Goal: Task Accomplishment & Management: Complete application form

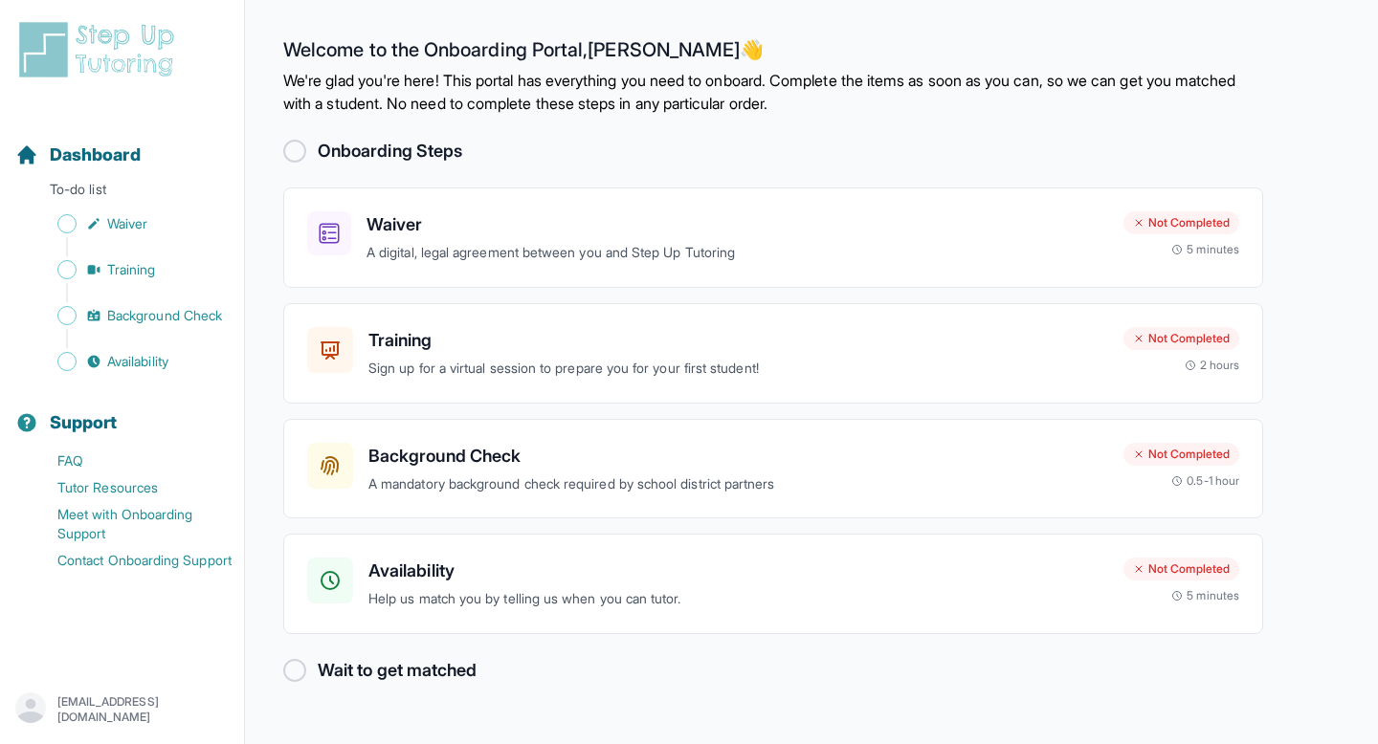
scroll to position [54, 0]
click at [559, 219] on h3 "Waiver" at bounding box center [737, 224] width 742 height 27
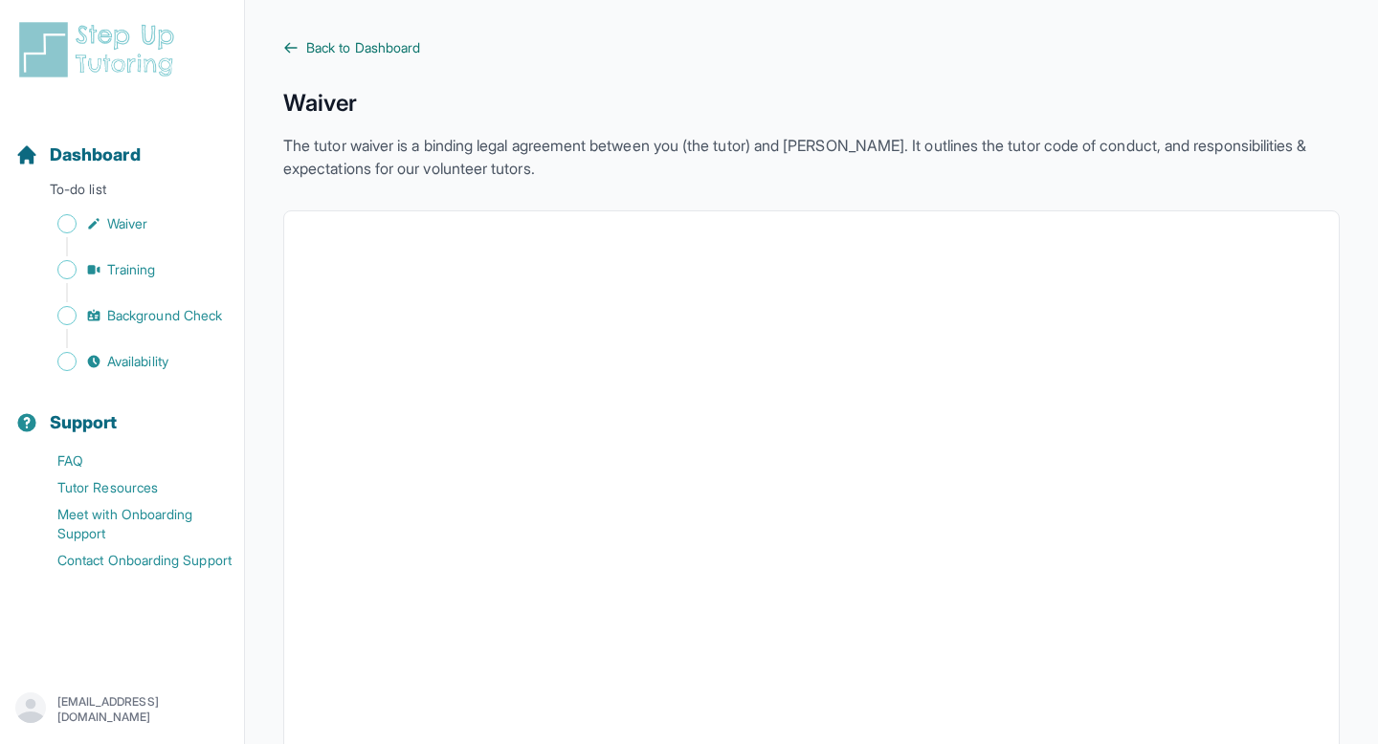
click at [299, 55] on icon at bounding box center [290, 47] width 15 height 15
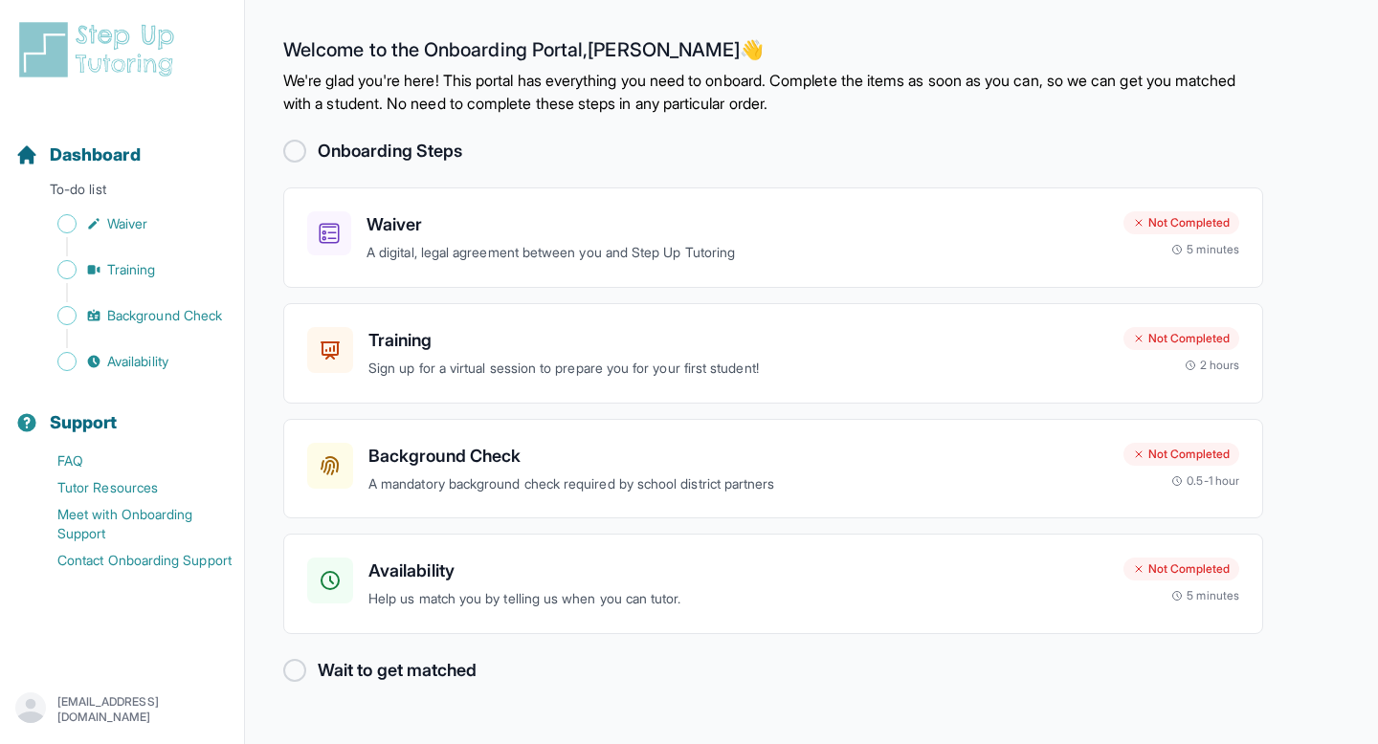
click at [306, 163] on div at bounding box center [294, 151] width 23 height 23
click at [694, 264] on p "A digital, legal agreement between you and Step Up Tutoring" at bounding box center [737, 253] width 742 height 22
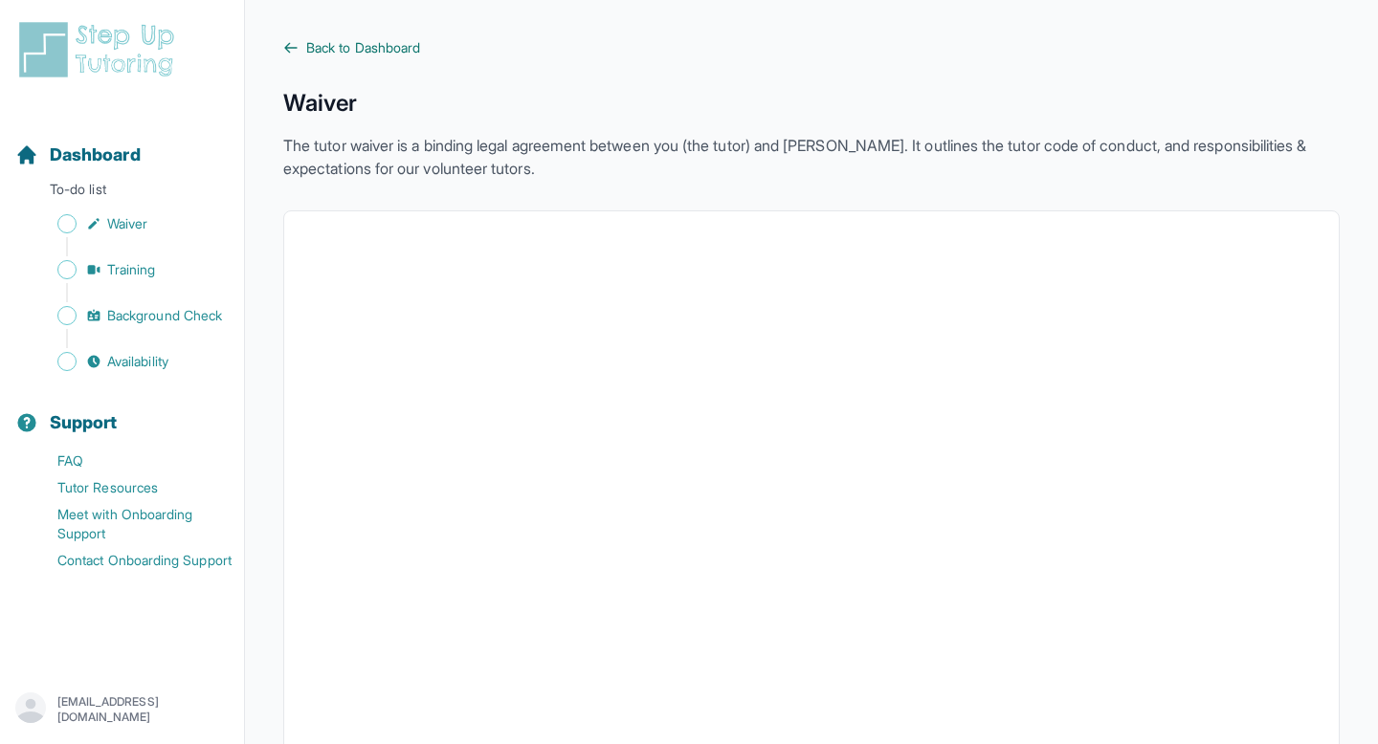
click at [297, 52] on icon at bounding box center [290, 47] width 11 height 9
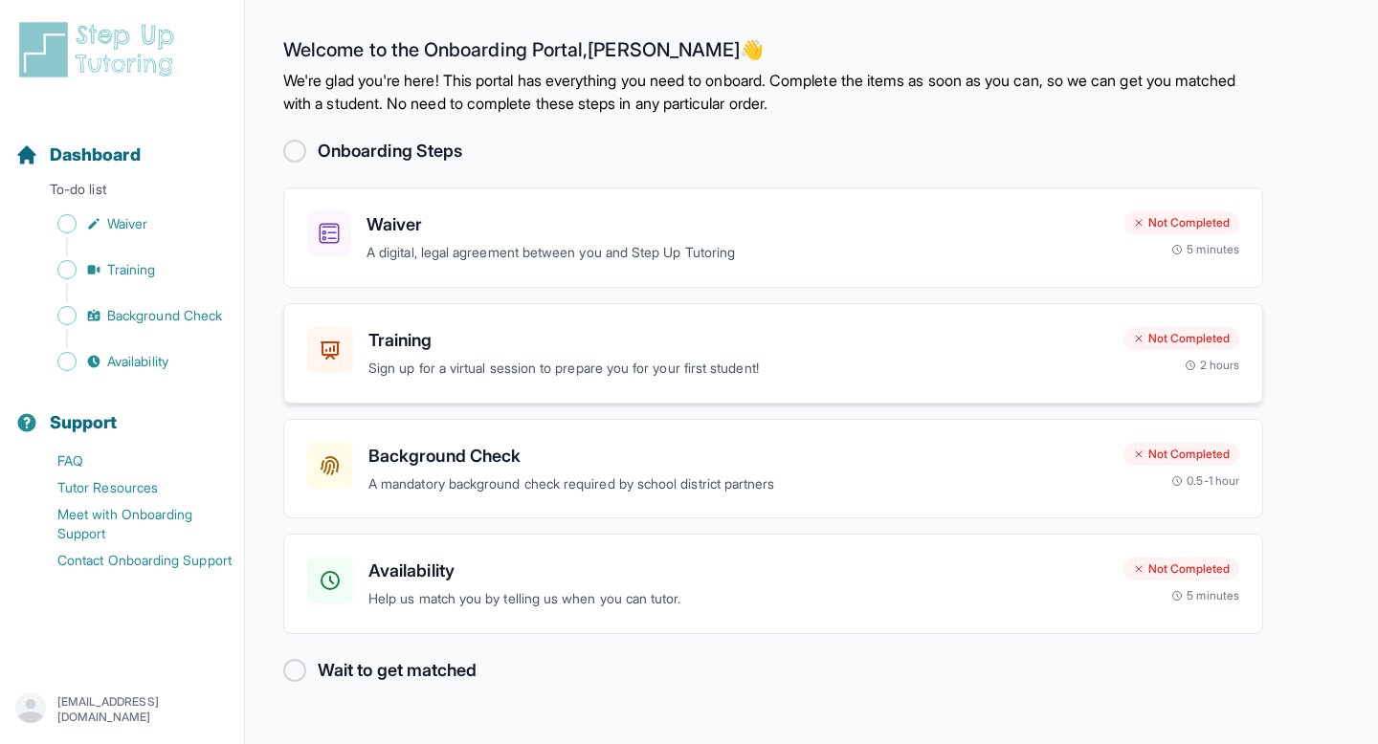
click at [900, 354] on h3 "Training" at bounding box center [738, 340] width 740 height 27
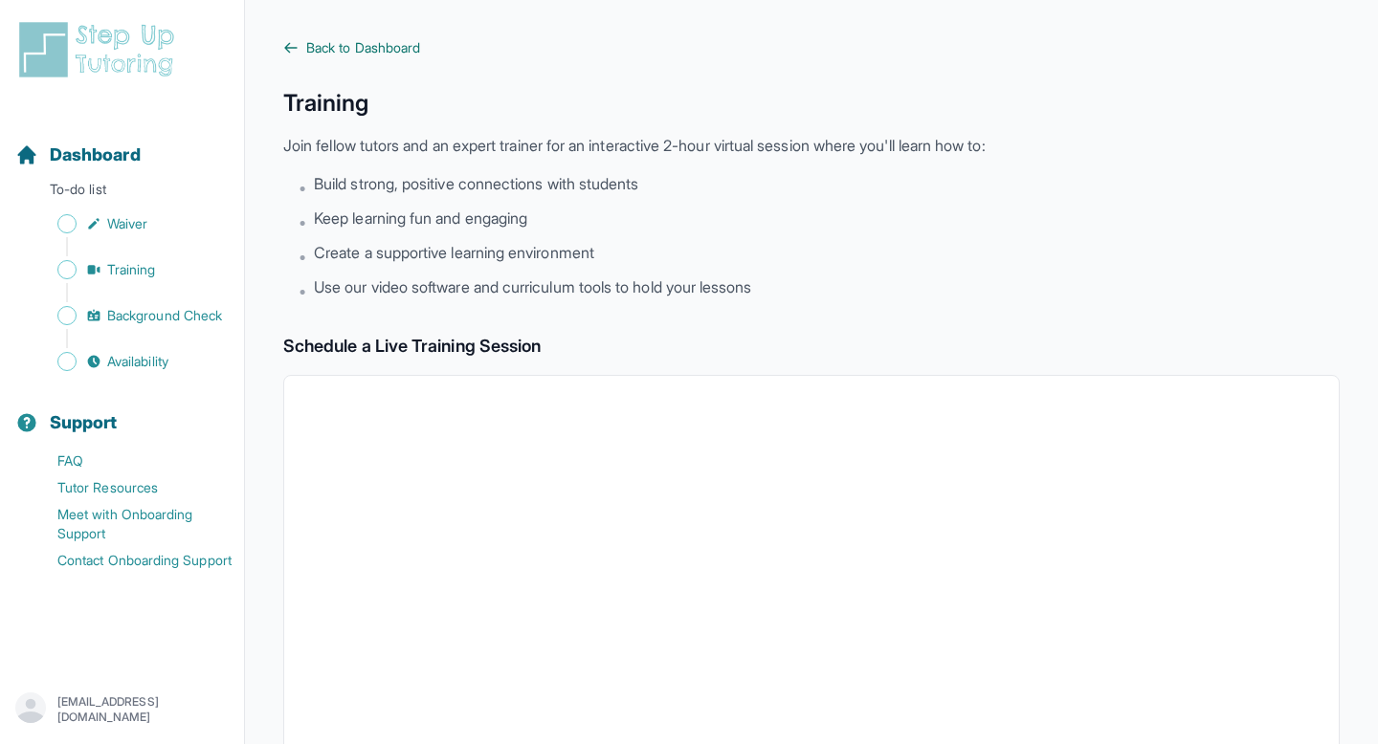
click at [299, 50] on icon at bounding box center [290, 47] width 15 height 15
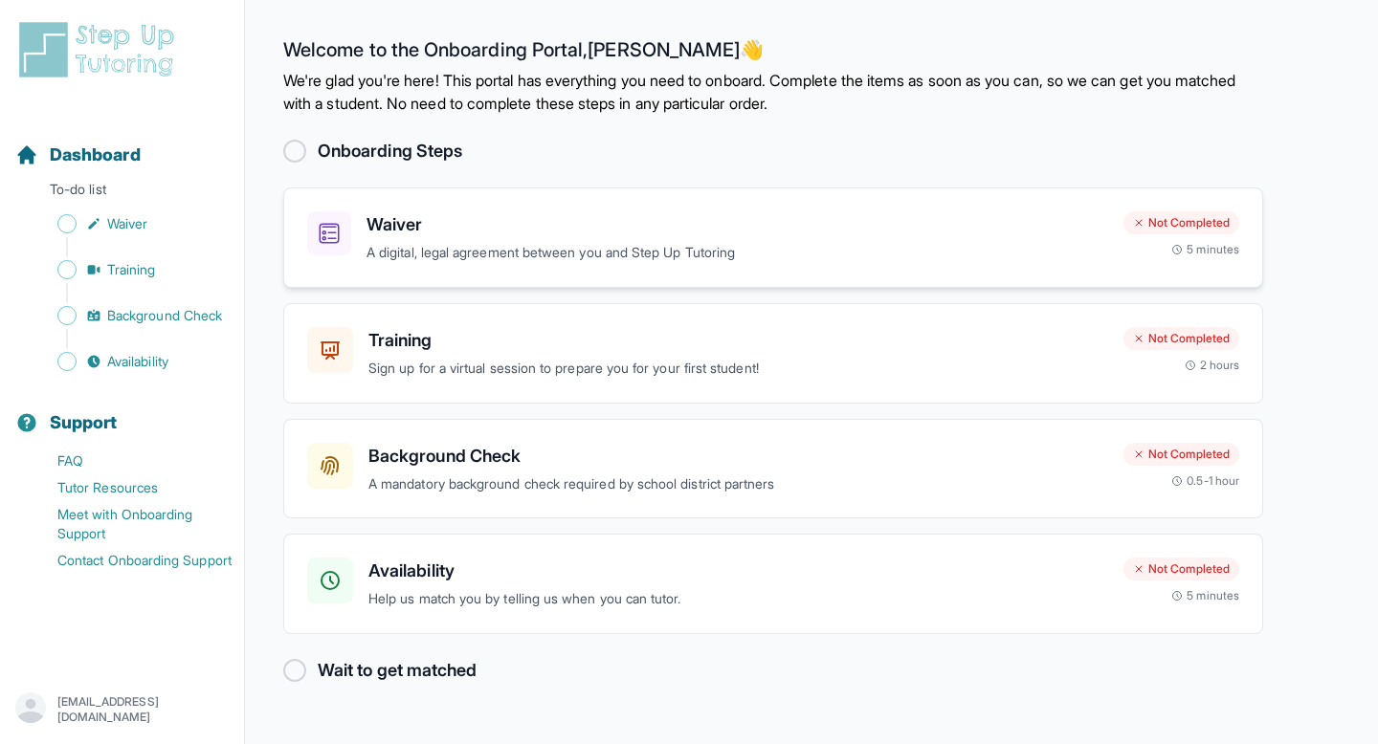
click at [691, 238] on h3 "Waiver" at bounding box center [737, 224] width 742 height 27
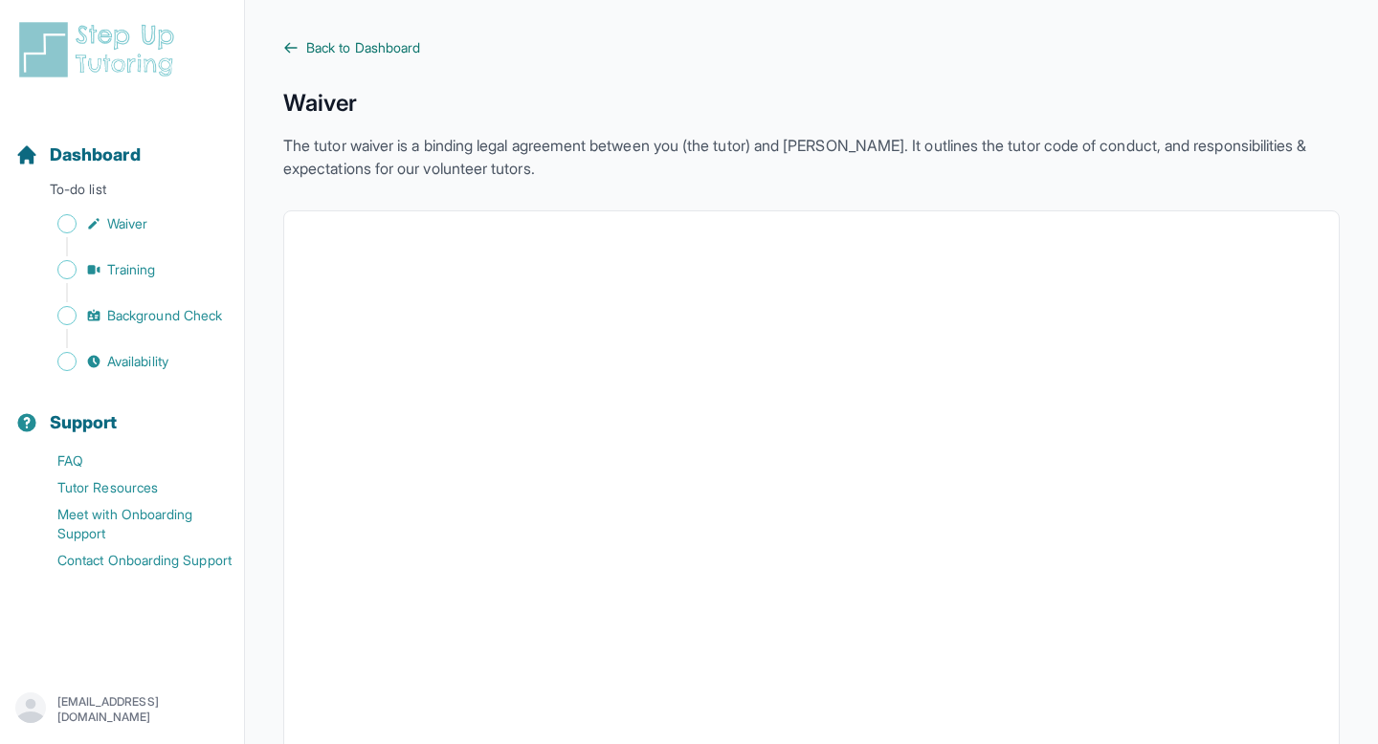
click at [299, 55] on icon at bounding box center [290, 47] width 15 height 15
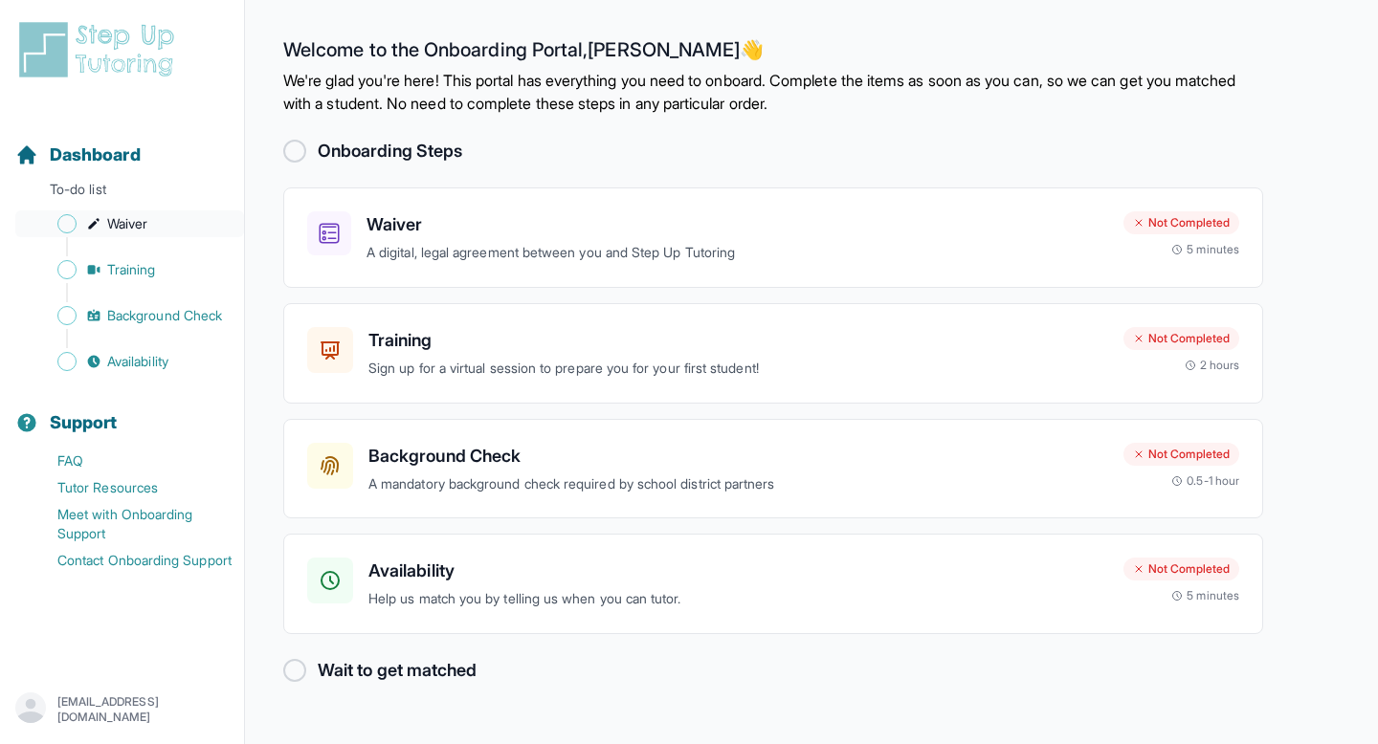
click at [77, 233] on span "Sidebar" at bounding box center [66, 223] width 19 height 19
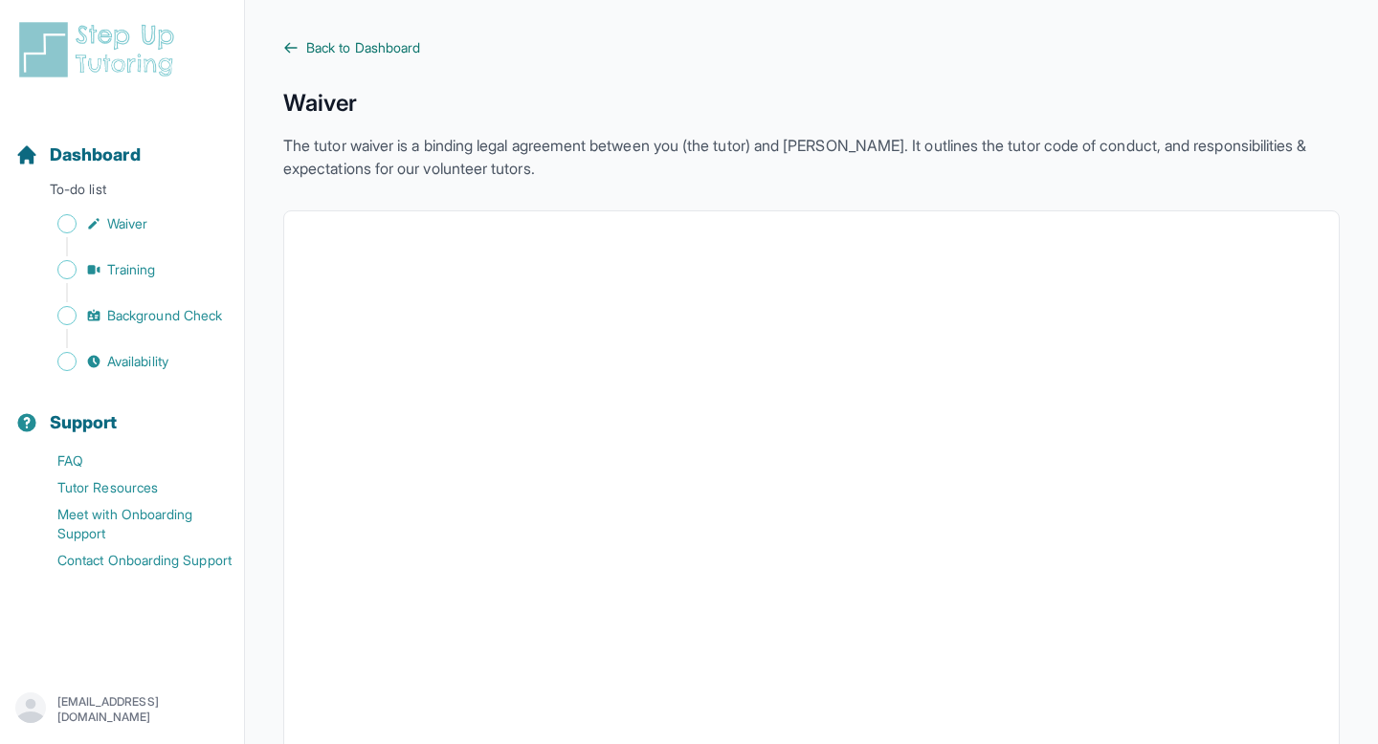
click at [299, 55] on icon at bounding box center [290, 47] width 15 height 15
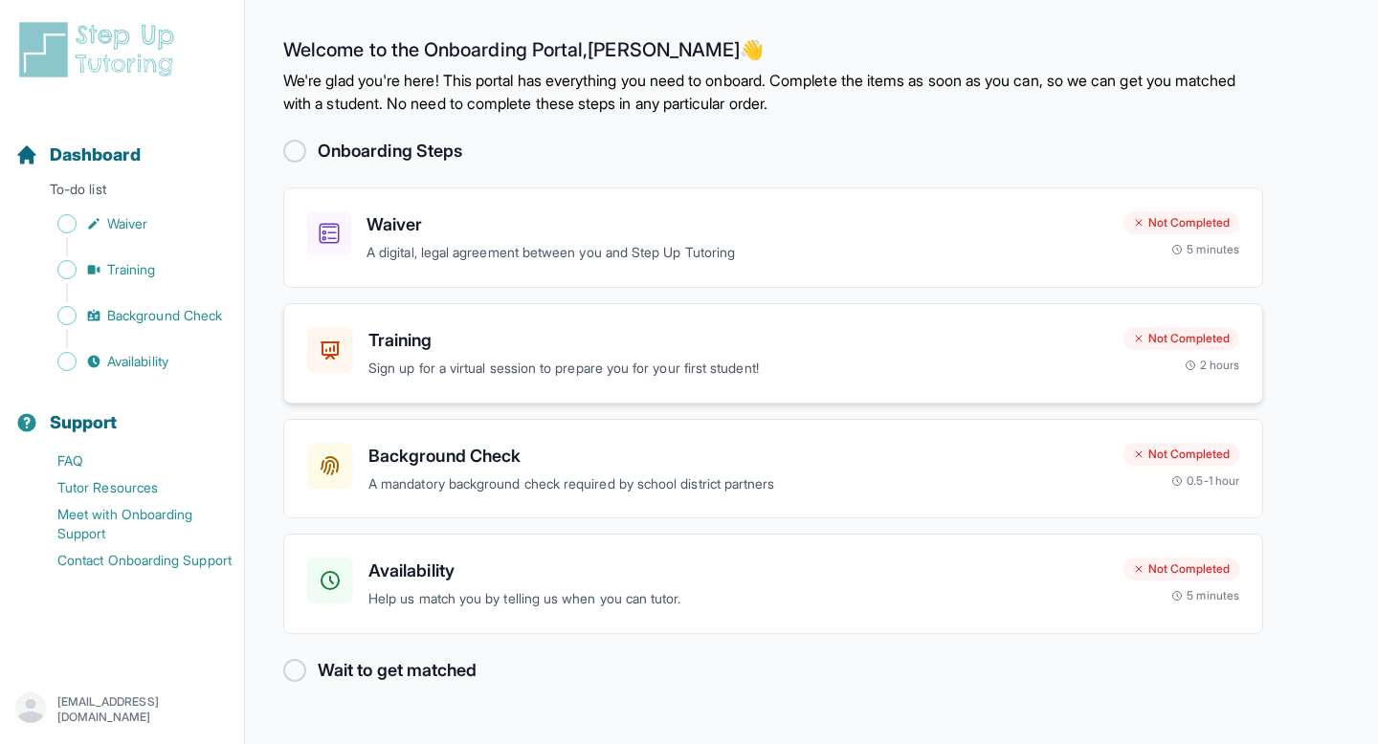
click at [593, 380] on p "Sign up for a virtual session to prepare you for your first student!" at bounding box center [738, 369] width 740 height 22
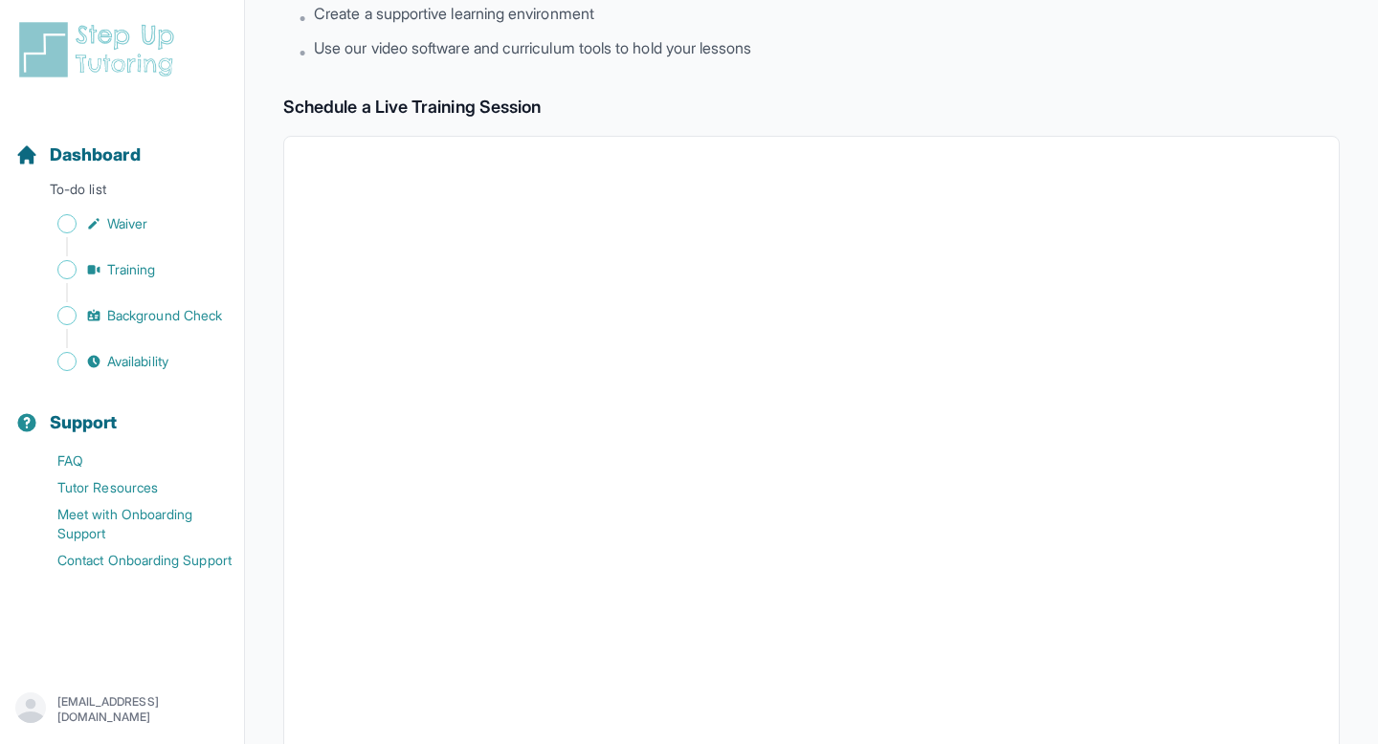
scroll to position [194, 0]
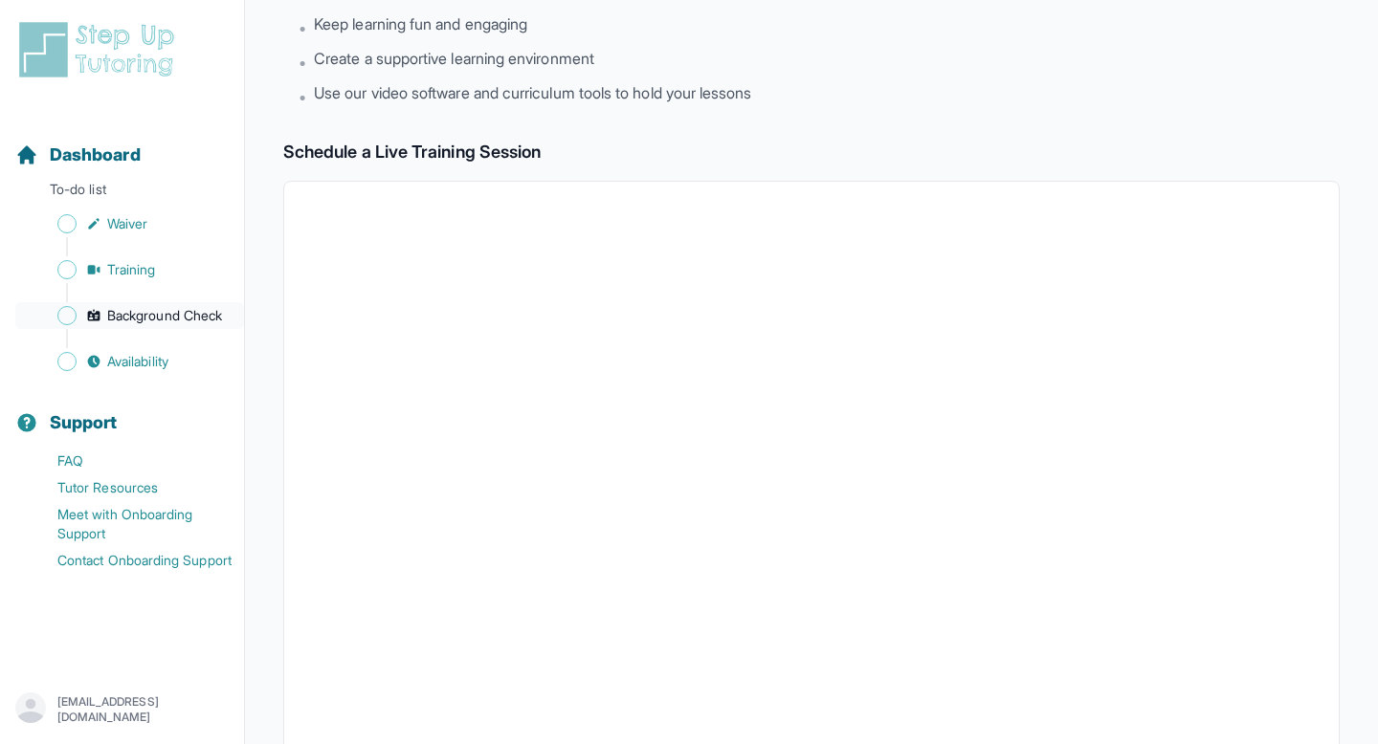
click at [178, 325] on span "Background Check" at bounding box center [164, 315] width 115 height 19
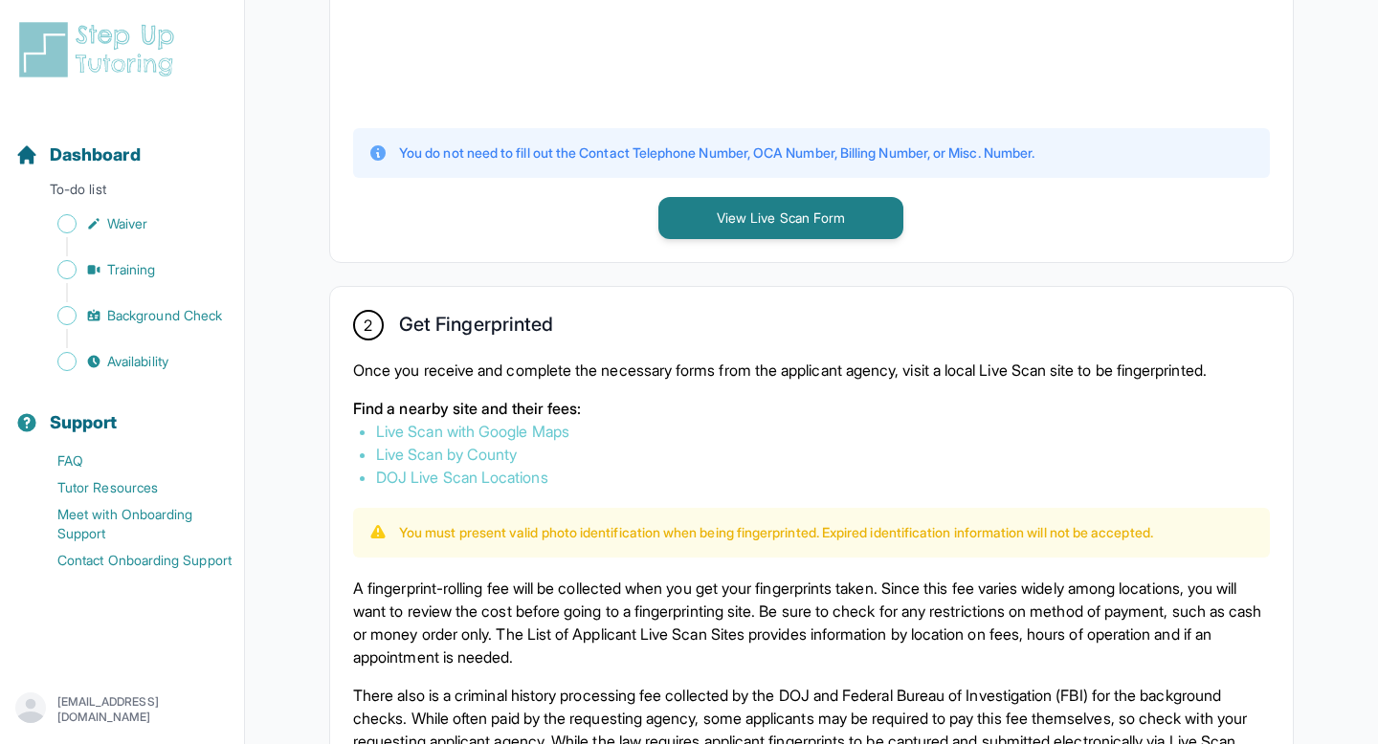
scroll to position [893, 0]
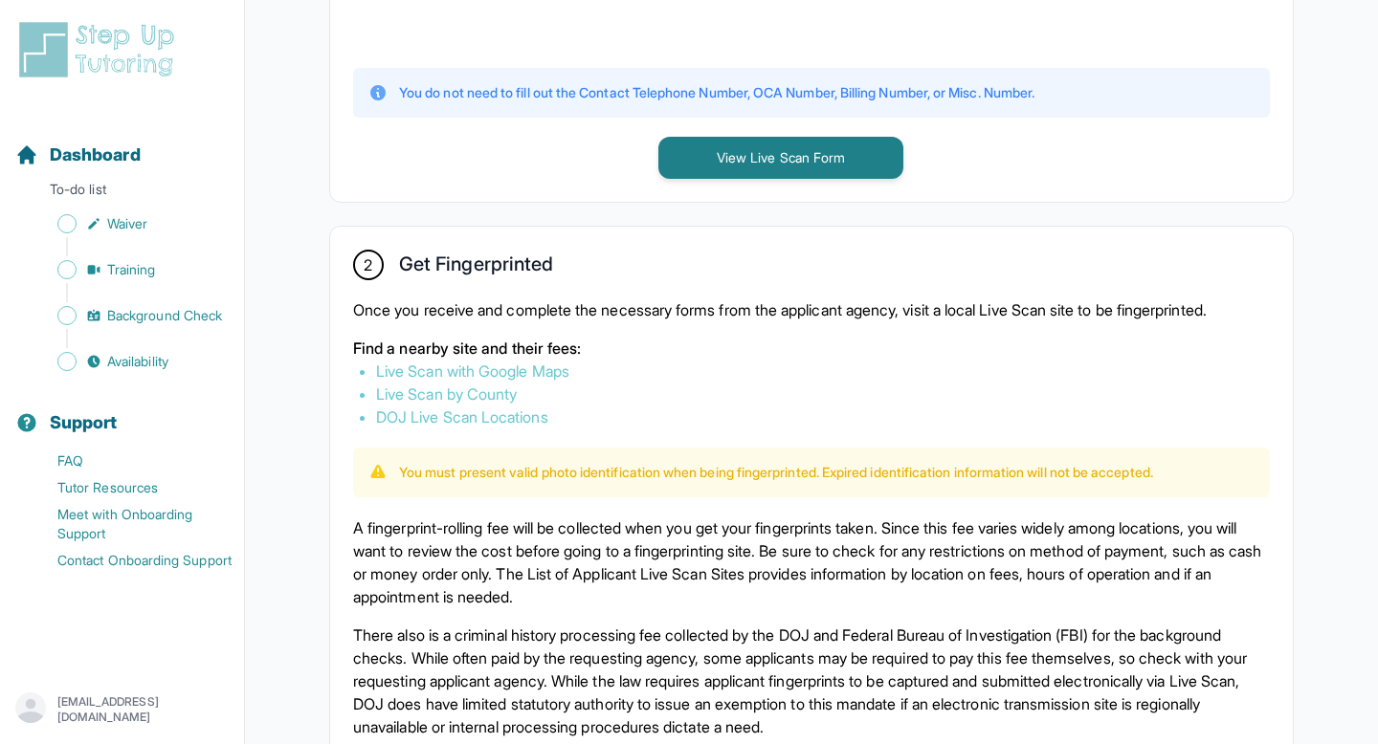
click at [215, 329] on div "Sidebar" at bounding box center [125, 338] width 221 height 19
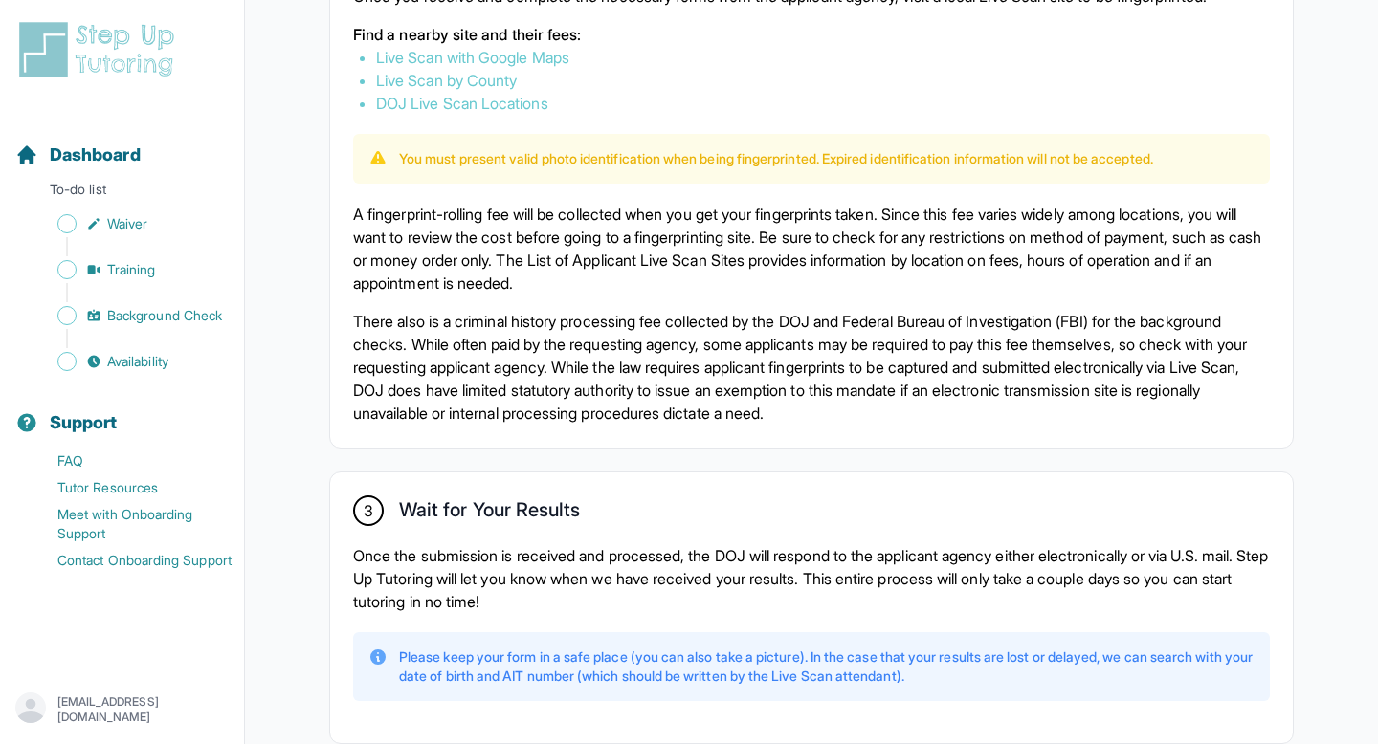
scroll to position [1159, 0]
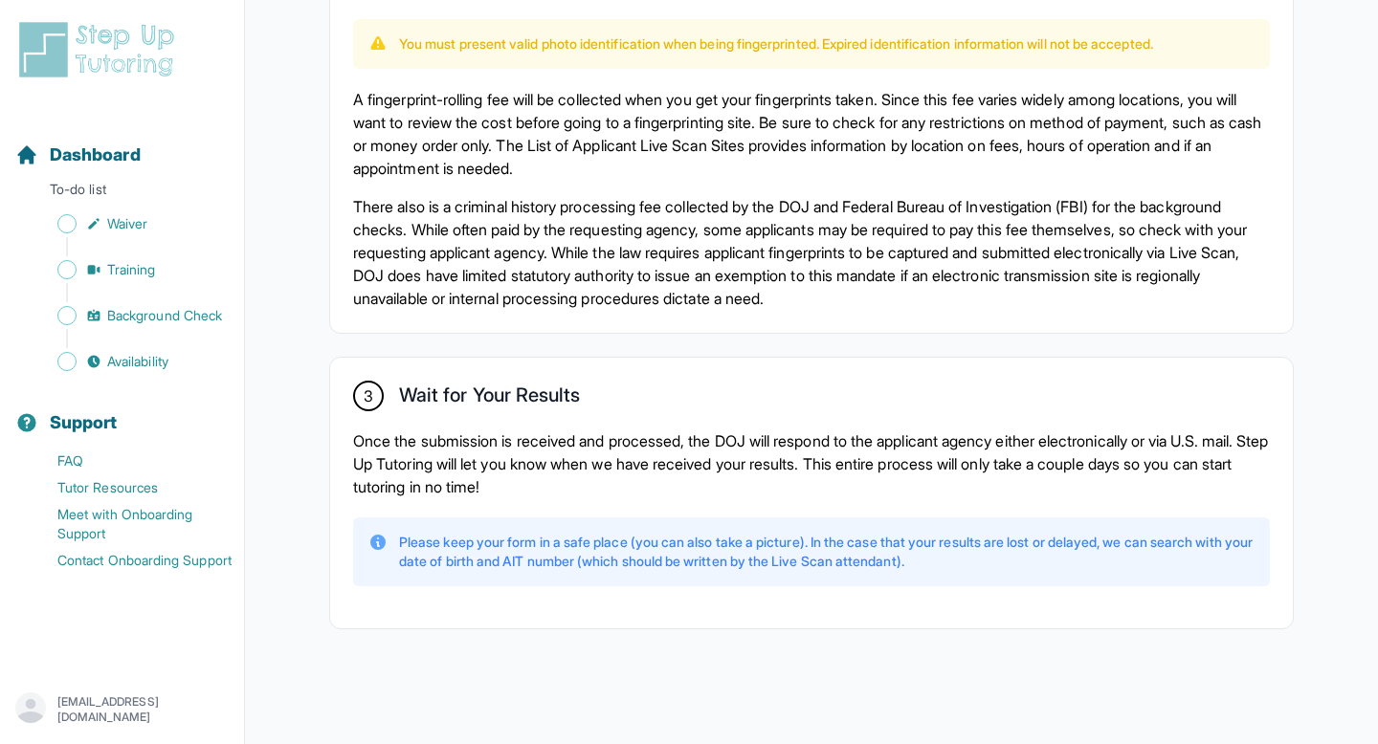
scroll to position [1419, 0]
